Goal: Find contact information: Find contact information

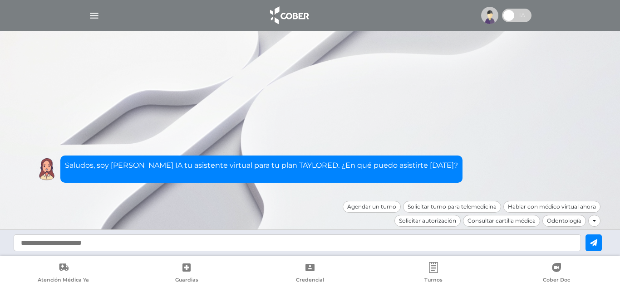
click at [391, 250] on input "text" at bounding box center [297, 243] width 567 height 17
type input "**********"
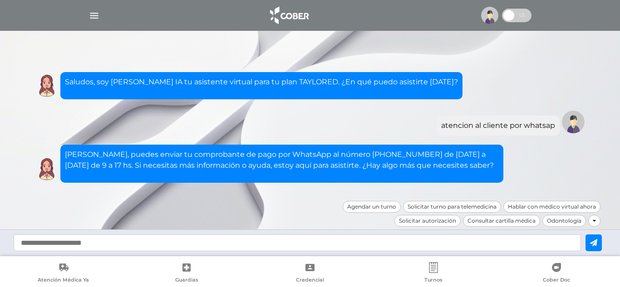
click at [94, 12] on img "button" at bounding box center [94, 15] width 11 height 11
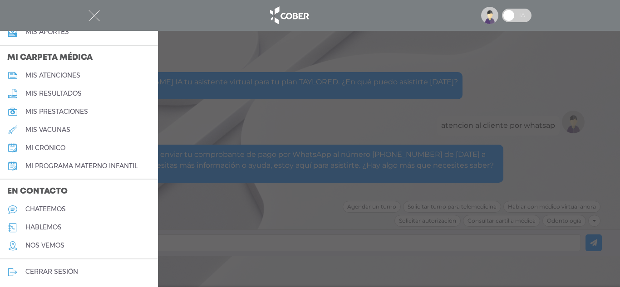
scroll to position [413, 0]
click at [47, 227] on h5 "hablemos" at bounding box center [43, 226] width 36 height 8
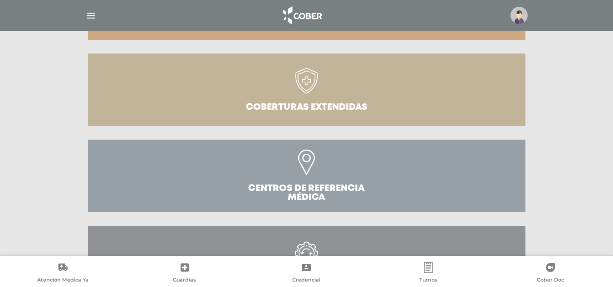
scroll to position [328, 0]
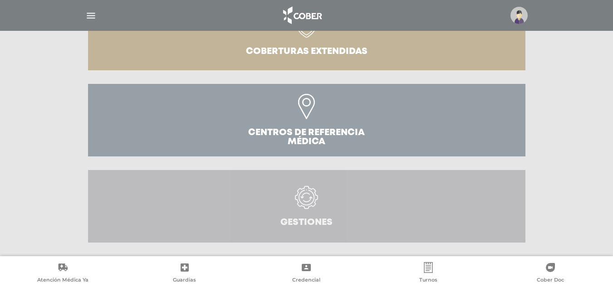
click at [305, 208] on icon at bounding box center [306, 197] width 23 height 23
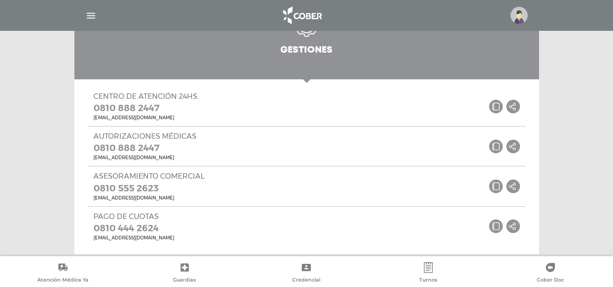
scroll to position [522, 0]
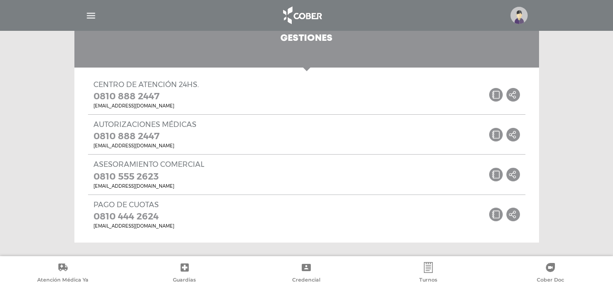
click at [498, 95] on icon at bounding box center [496, 95] width 14 height 14
click at [0, 0] on icon at bounding box center [0, 0] width 0 height 0
click at [296, 12] on img at bounding box center [302, 16] width 48 height 22
